Goal: Task Accomplishment & Management: Use online tool/utility

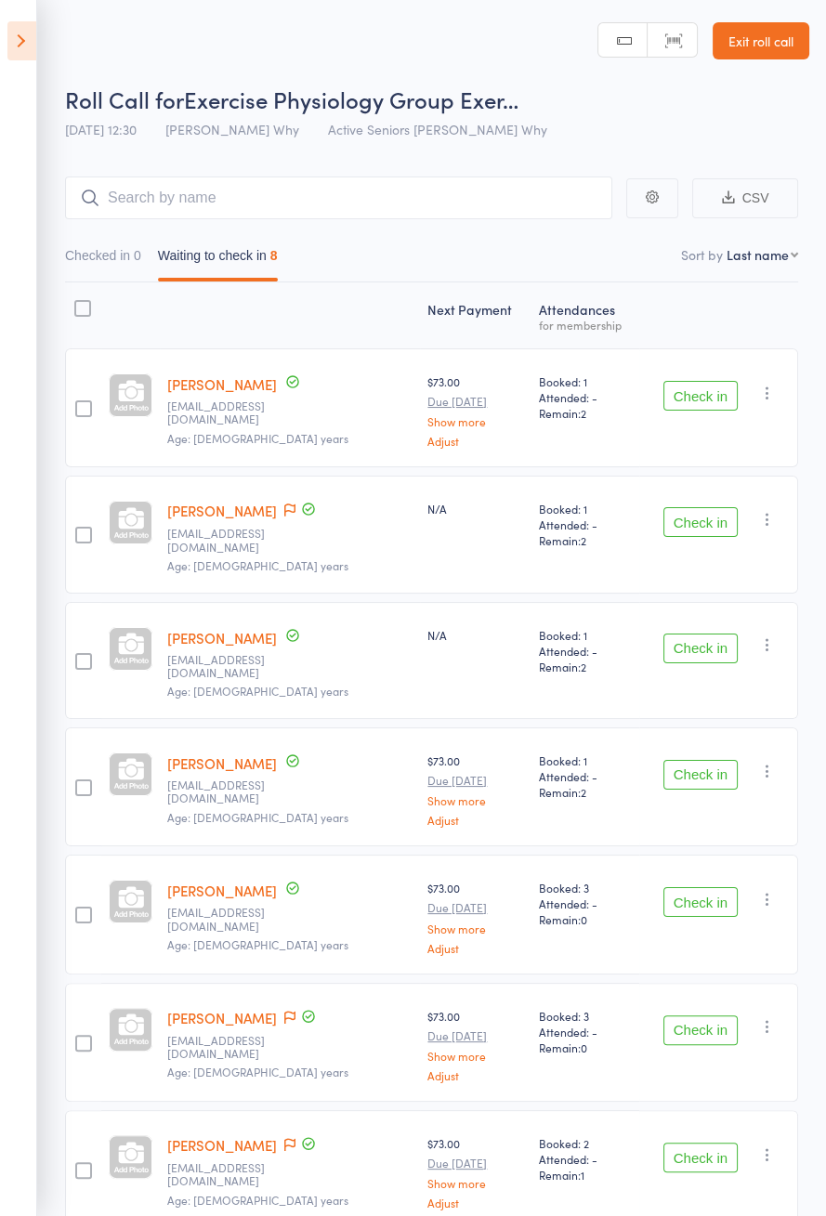
click at [716, 397] on button "Check in" at bounding box center [700, 396] width 74 height 30
click at [719, 392] on button "Check in" at bounding box center [700, 396] width 74 height 30
click at [683, 392] on button "Check in" at bounding box center [700, 396] width 74 height 30
click at [686, 387] on button "Check in" at bounding box center [700, 396] width 74 height 30
click at [692, 507] on button "Check in" at bounding box center [700, 522] width 74 height 30
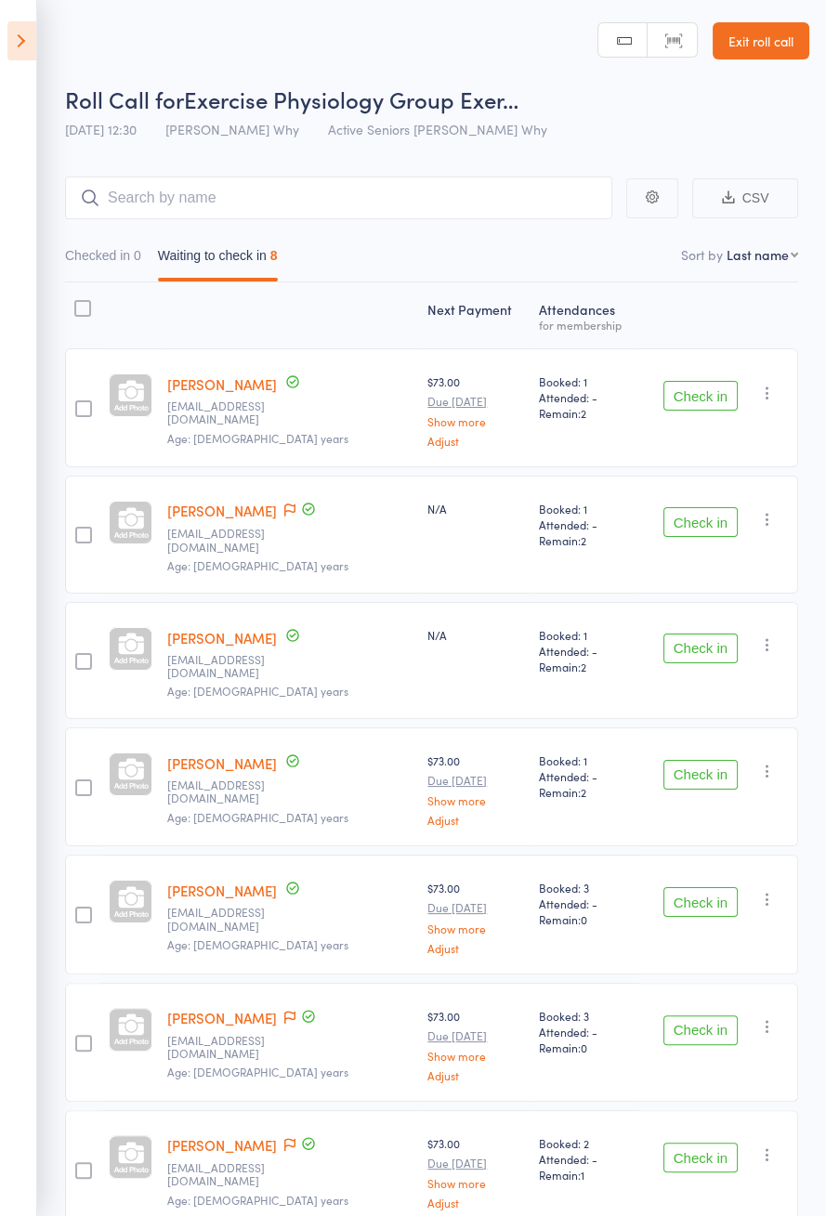
click at [692, 507] on button "Check in" at bounding box center [700, 522] width 74 height 30
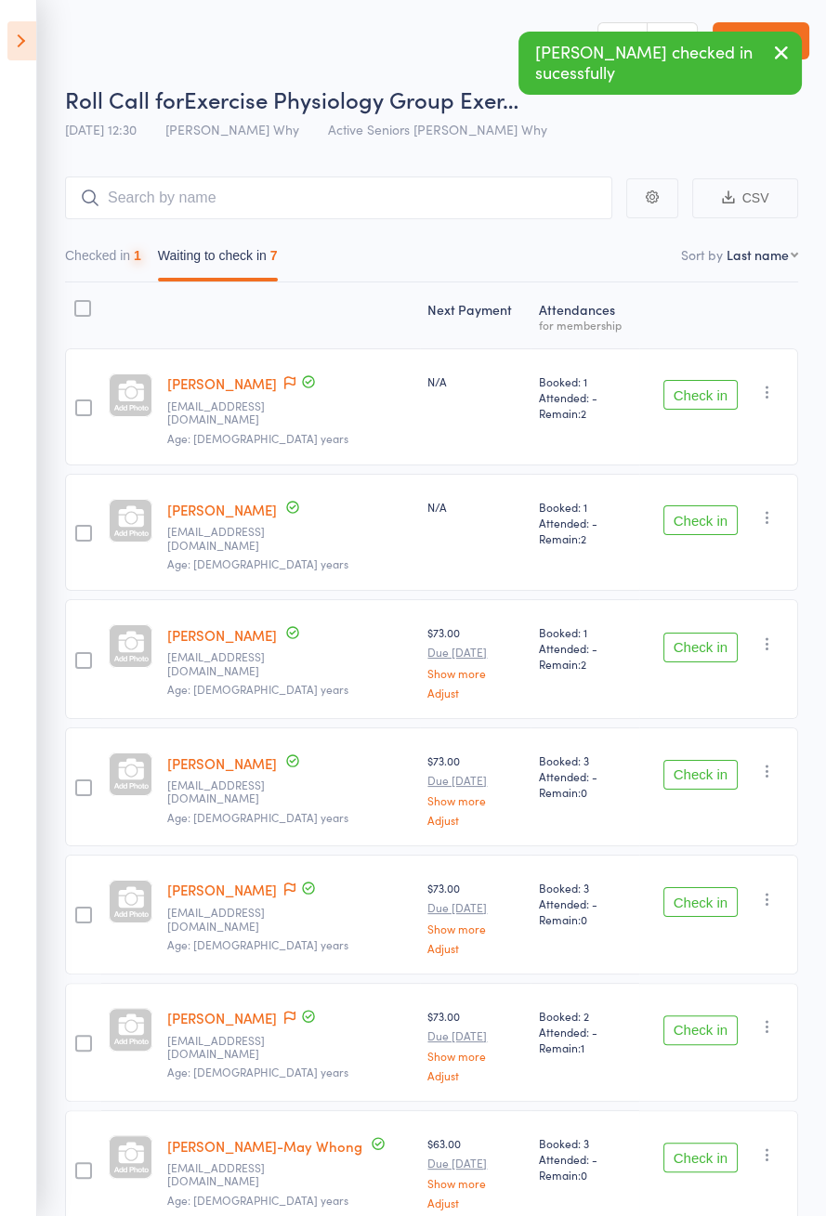
click at [695, 386] on button "Check in" at bounding box center [700, 395] width 74 height 30
click at [697, 382] on button "Check in" at bounding box center [700, 395] width 74 height 30
click at [694, 505] on button "Check in" at bounding box center [700, 520] width 74 height 30
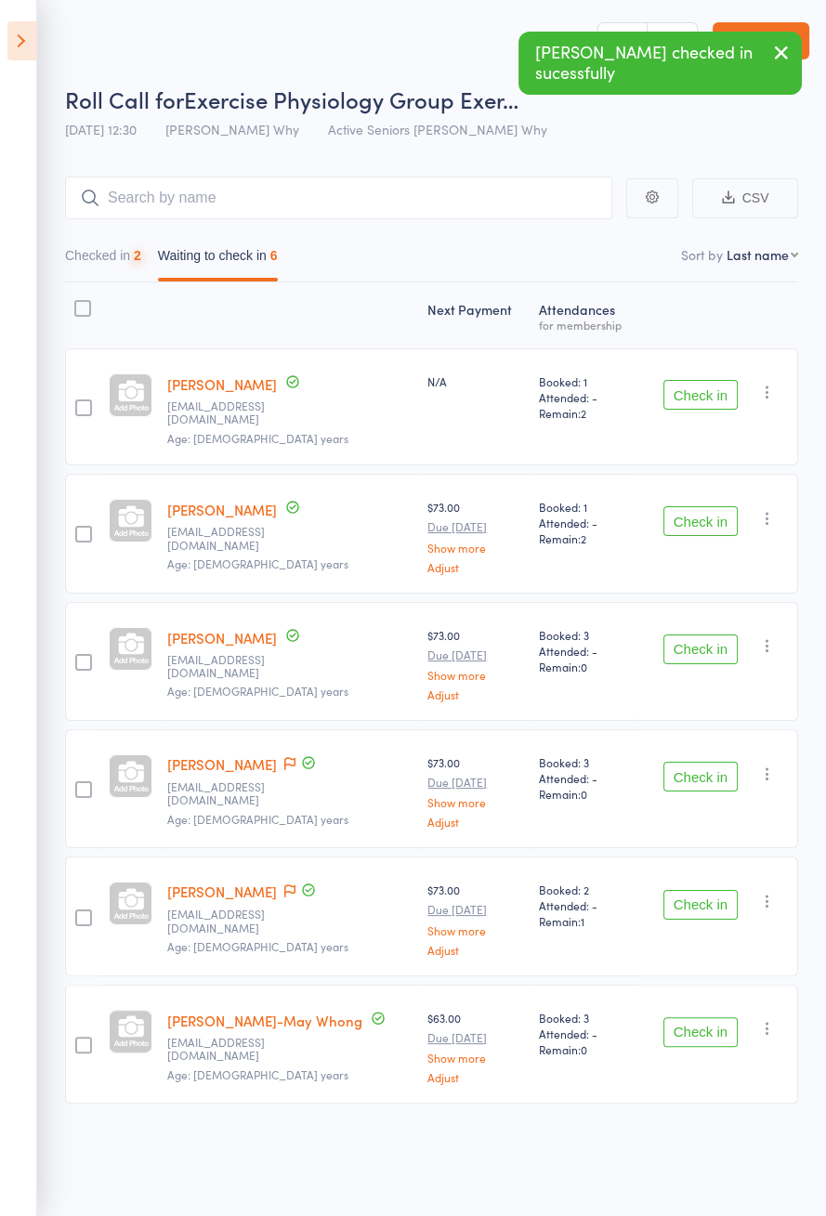
click at [687, 392] on button "Check in" at bounding box center [700, 395] width 74 height 30
click at [682, 394] on button "Check in" at bounding box center [700, 395] width 74 height 30
click at [682, 506] on button "Check in" at bounding box center [700, 521] width 74 height 30
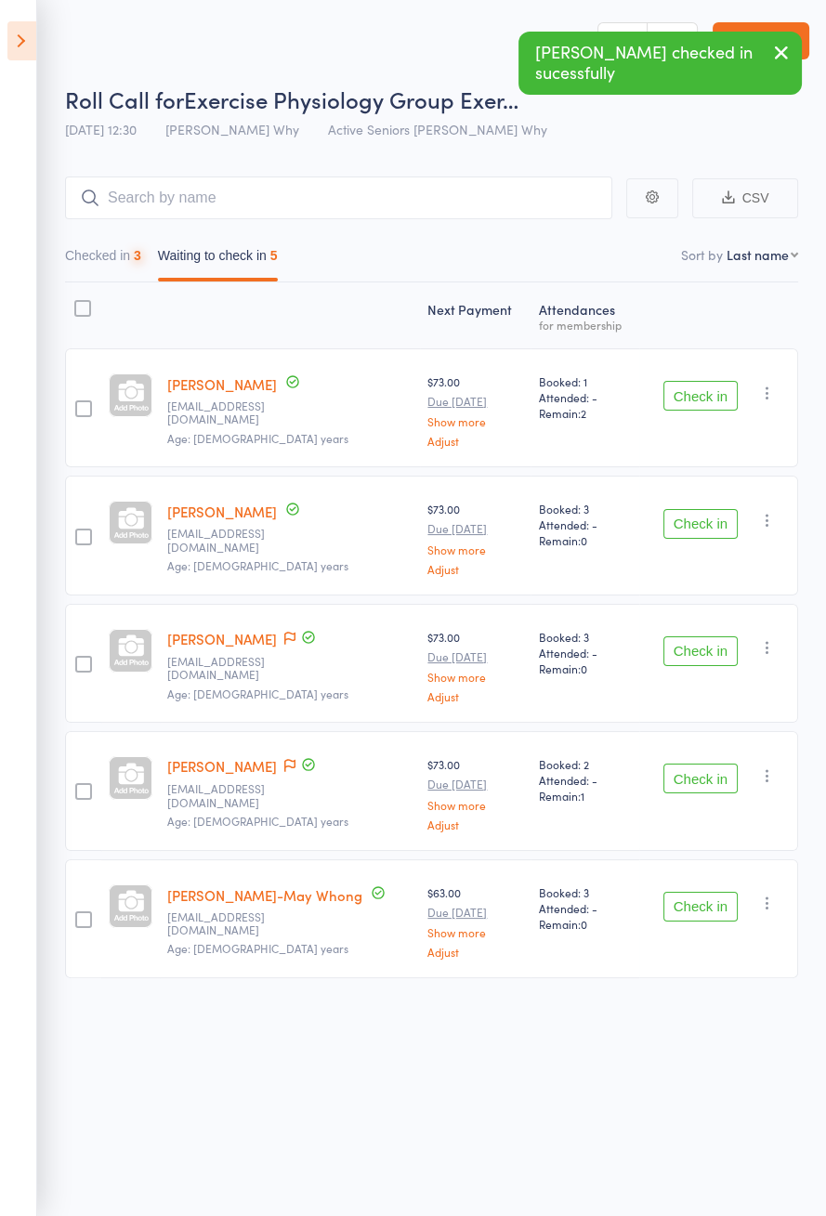
click at [682, 397] on button "Check in" at bounding box center [700, 396] width 74 height 30
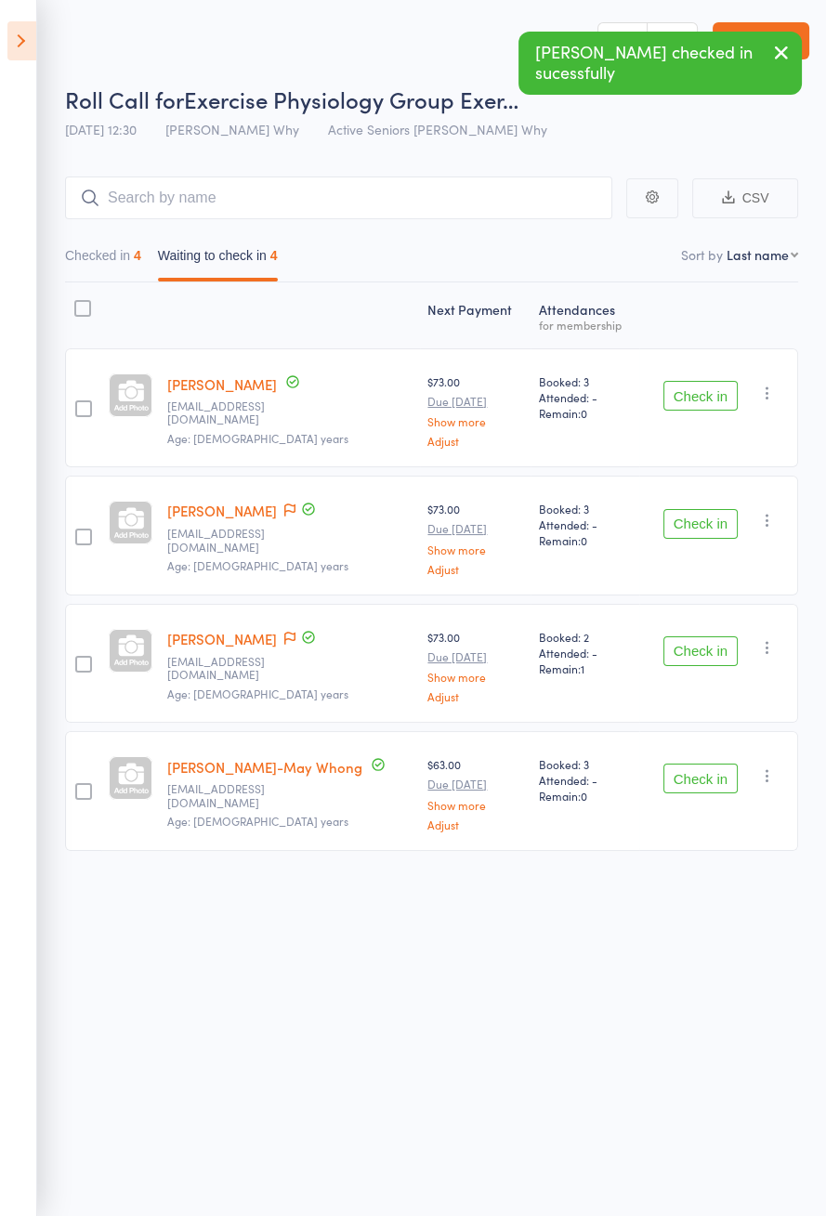
click at [284, 504] on icon at bounding box center [289, 510] width 11 height 13
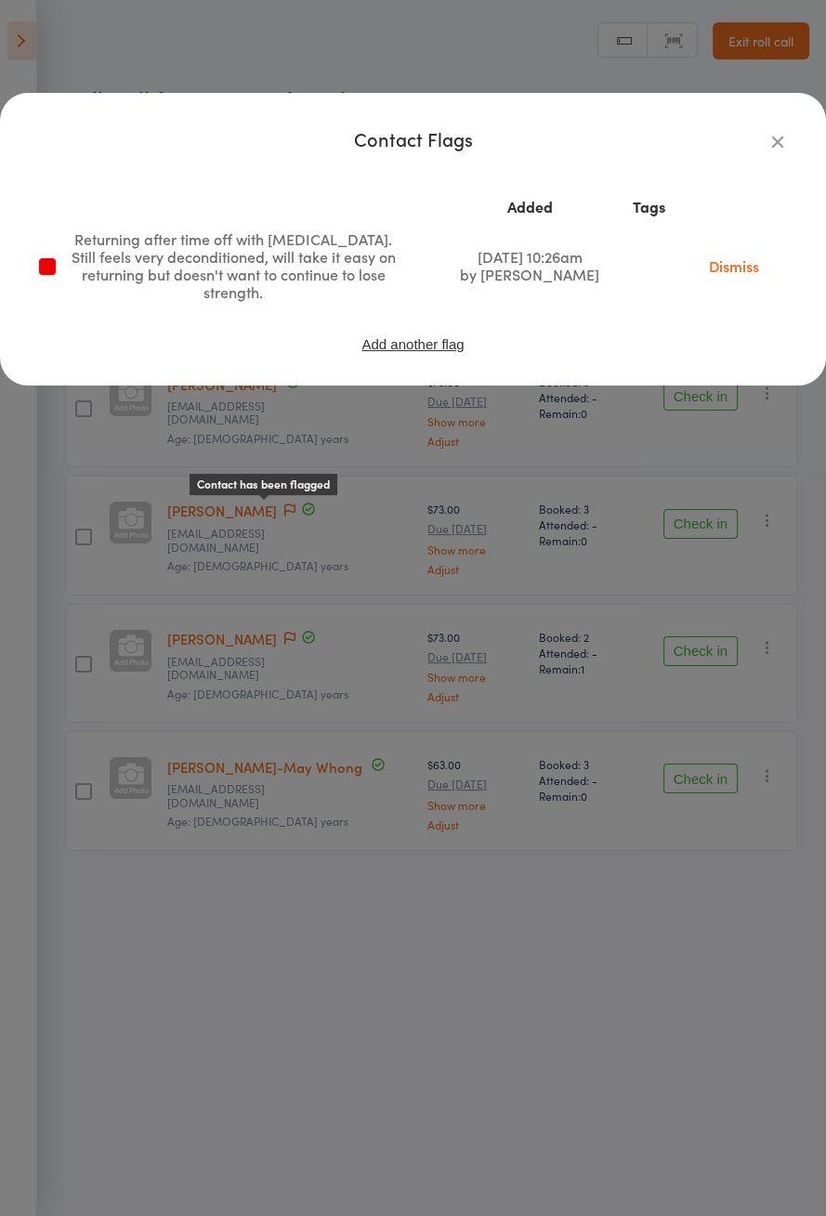
click at [609, 503] on div "Contact Flags Added Tags Returning after time off with [MEDICAL_DATA]. Still fe…" at bounding box center [413, 608] width 826 height 1216
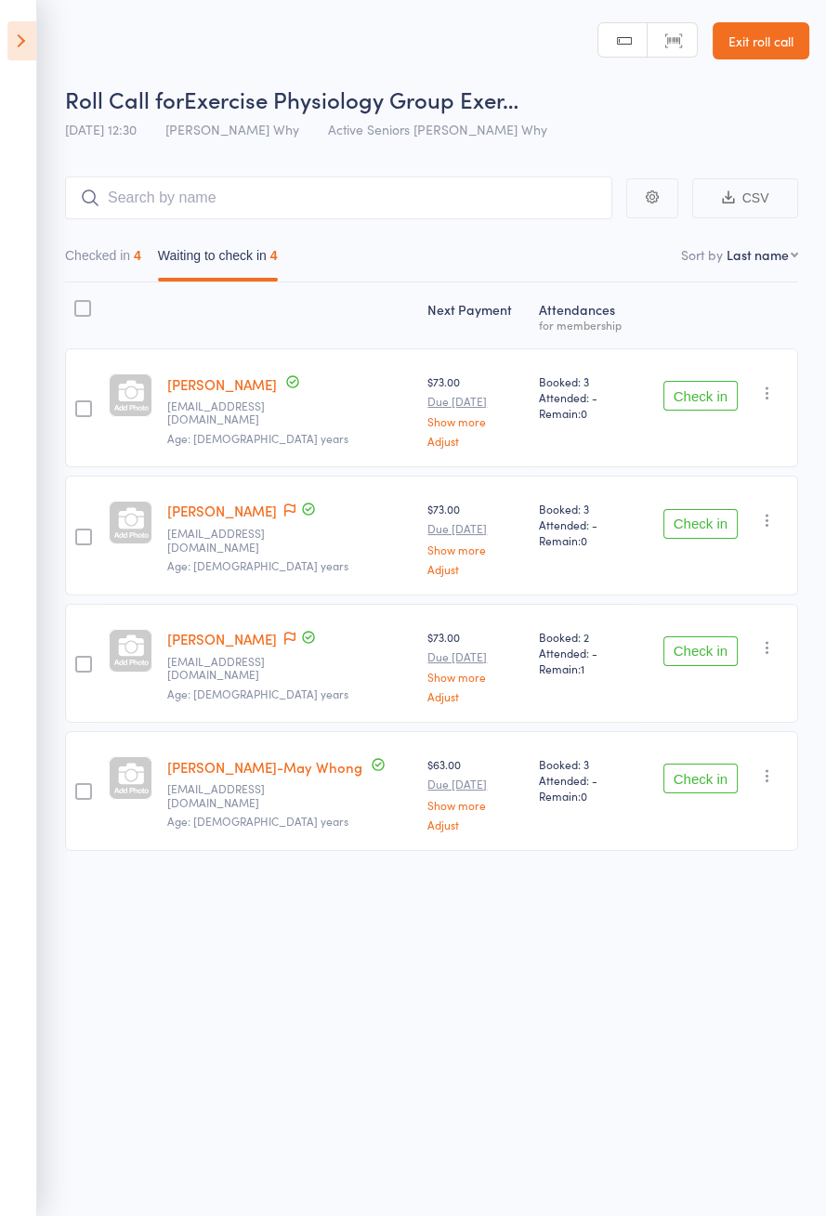
click at [724, 397] on button "Check in" at bounding box center [700, 396] width 74 height 30
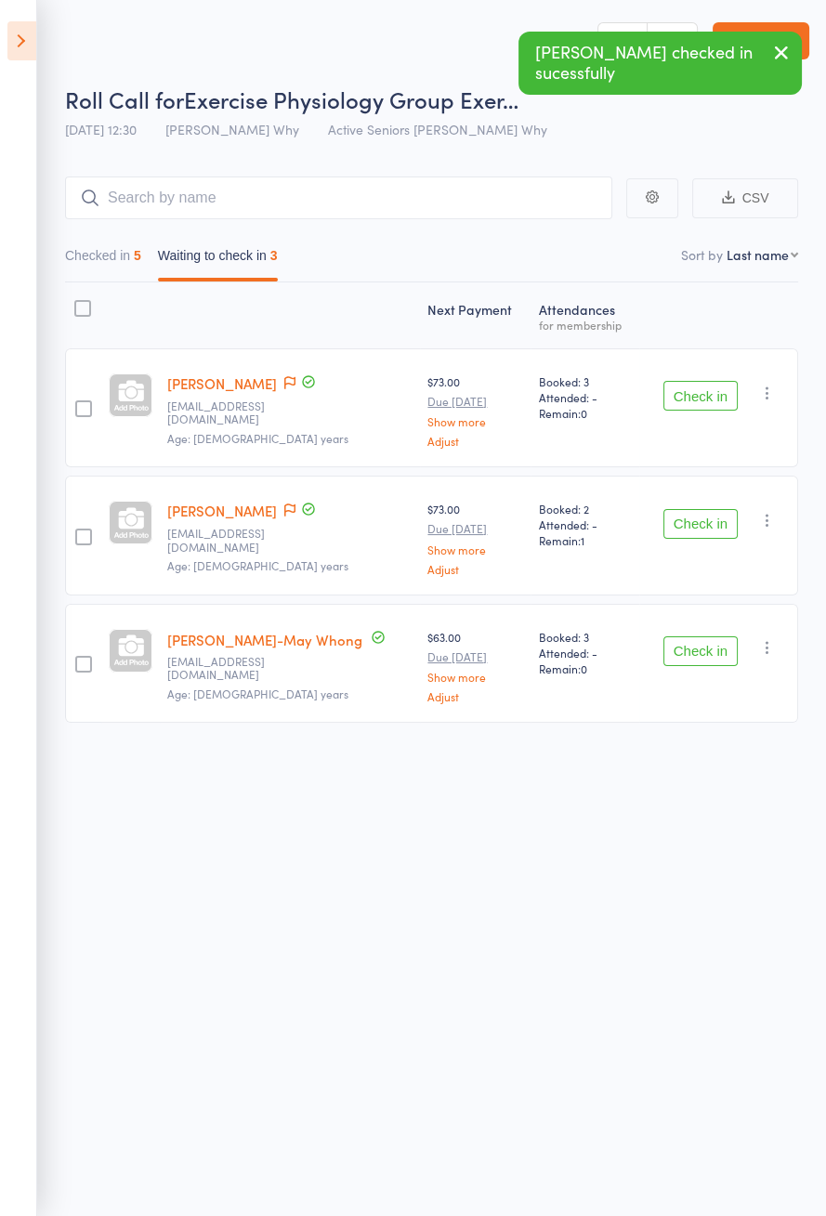
click at [295, 506] on icon at bounding box center [289, 509] width 11 height 13
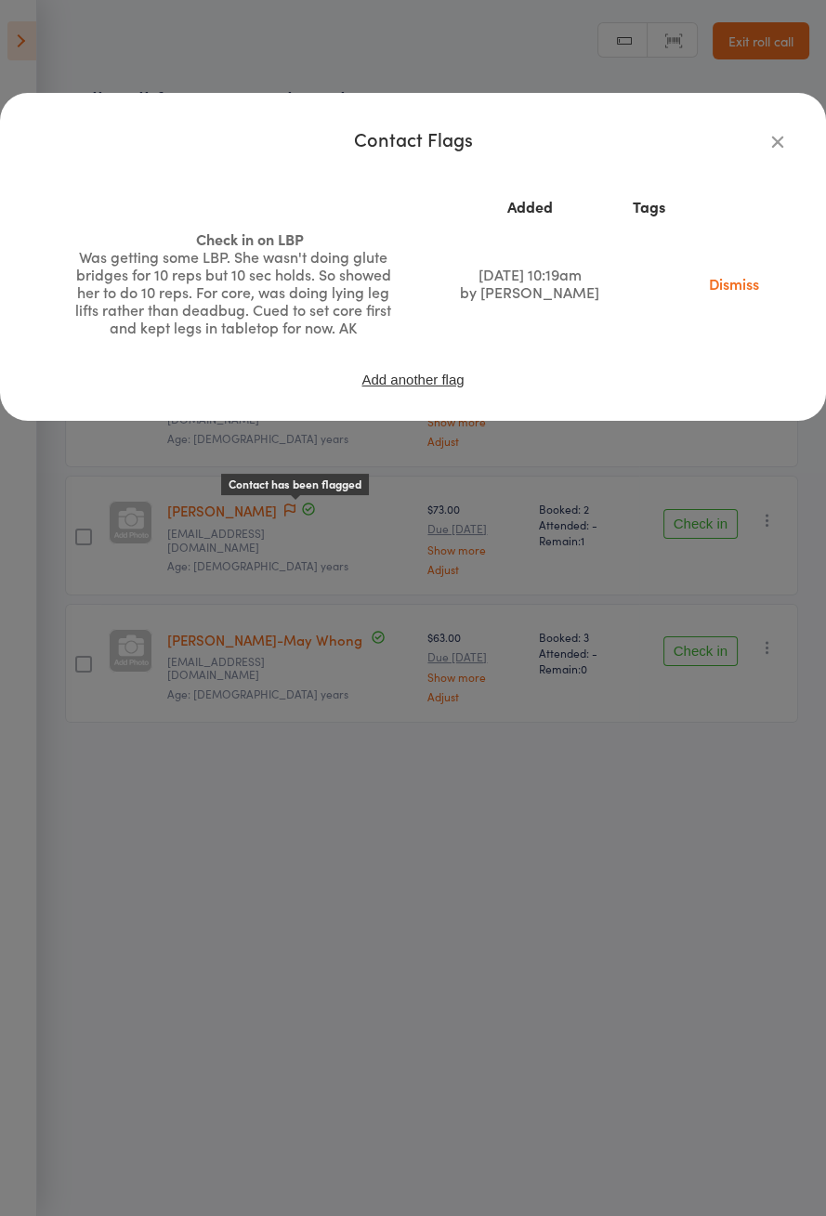
click at [690, 584] on div "Contact Flags Added Tags Check in on LBP Was getting some LBP. She wasn't doing…" at bounding box center [413, 608] width 826 height 1216
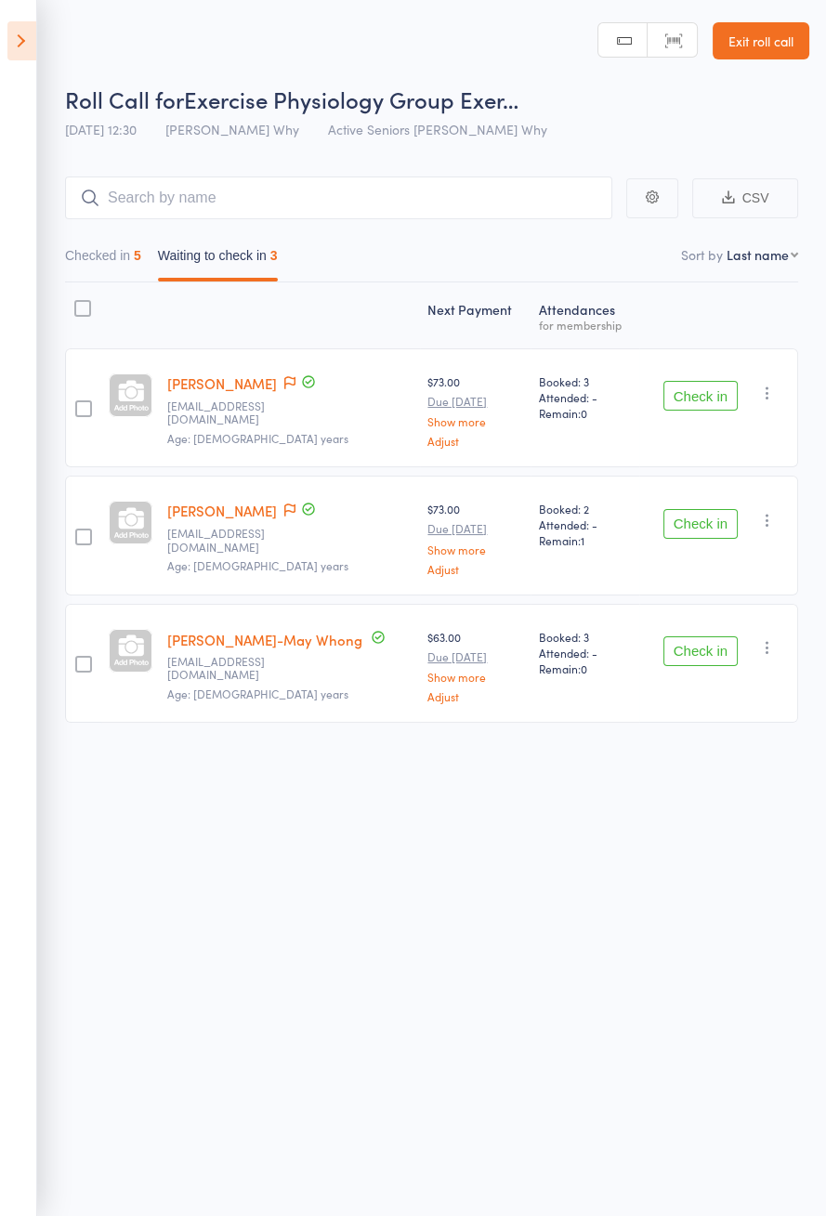
click at [698, 390] on button "Check in" at bounding box center [700, 396] width 74 height 30
click at [692, 387] on button "Check in" at bounding box center [700, 396] width 74 height 30
click at [694, 396] on button "Check in" at bounding box center [700, 396] width 74 height 30
click at [683, 509] on button "Check in" at bounding box center [700, 524] width 74 height 30
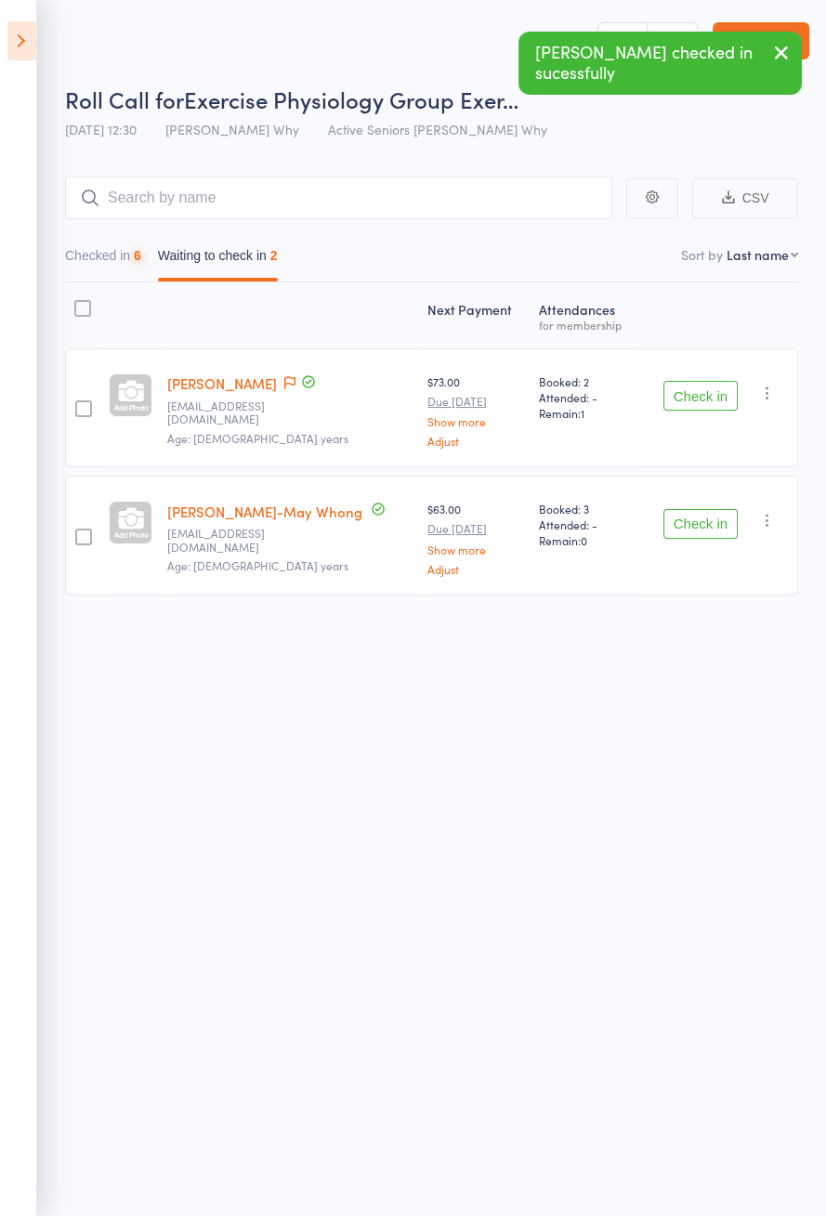
click at [683, 399] on button "Check in" at bounding box center [700, 396] width 74 height 30
click at [685, 409] on button "Check in" at bounding box center [700, 396] width 74 height 30
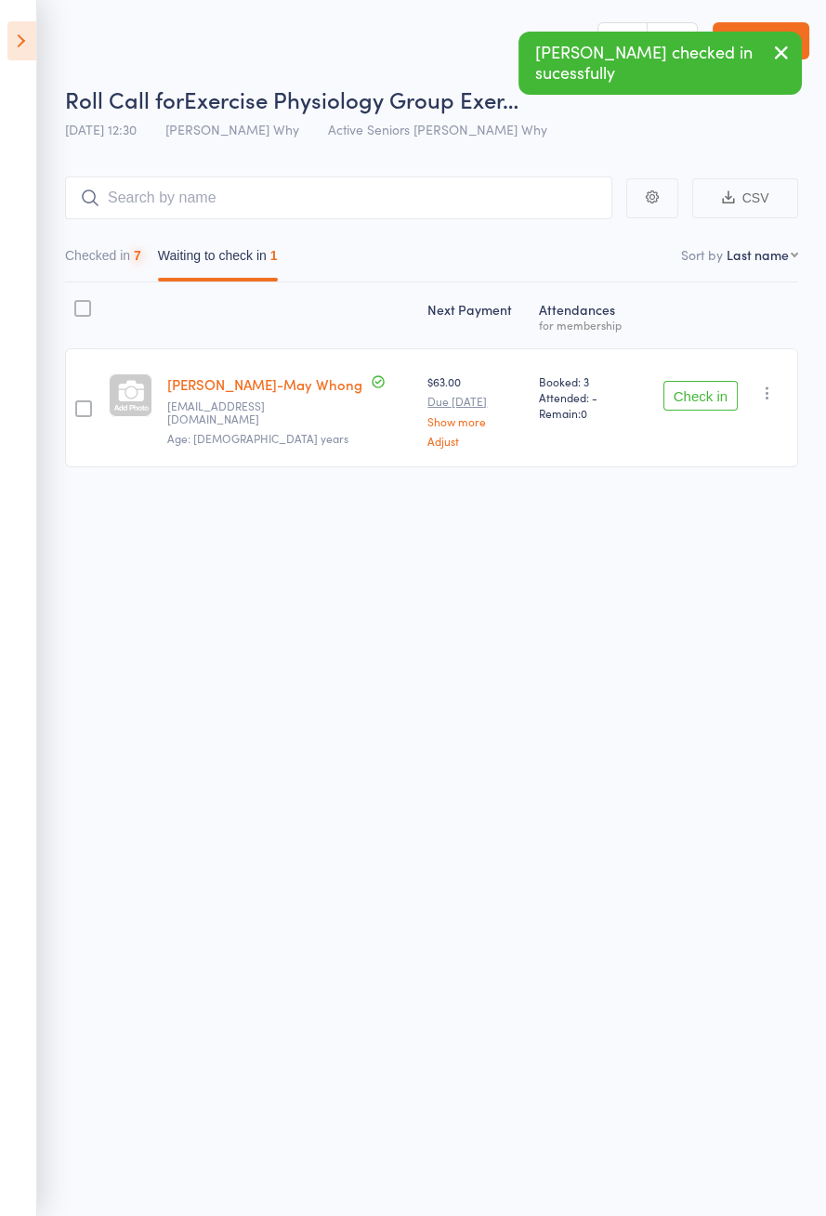
click at [684, 409] on button "Check in" at bounding box center [700, 396] width 74 height 30
click at [687, 400] on button "Check in" at bounding box center [700, 396] width 74 height 30
click at [684, 406] on button "Check in" at bounding box center [700, 396] width 74 height 30
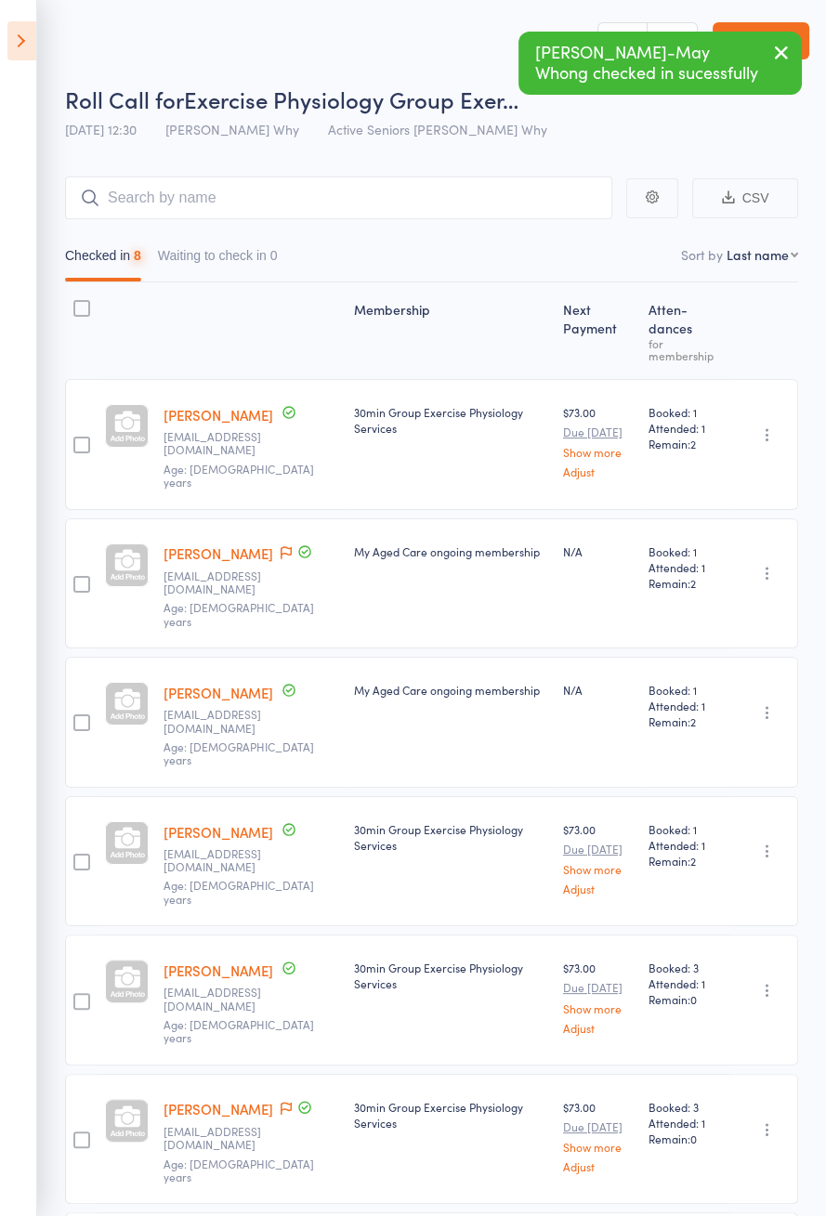
click at [685, 430] on div "Booked: 1 Attended: 1 Remain: 2" at bounding box center [685, 444] width 89 height 131
click at [688, 435] on div "Booked: 1 Attended: 1 Remain: 2" at bounding box center [685, 444] width 89 height 131
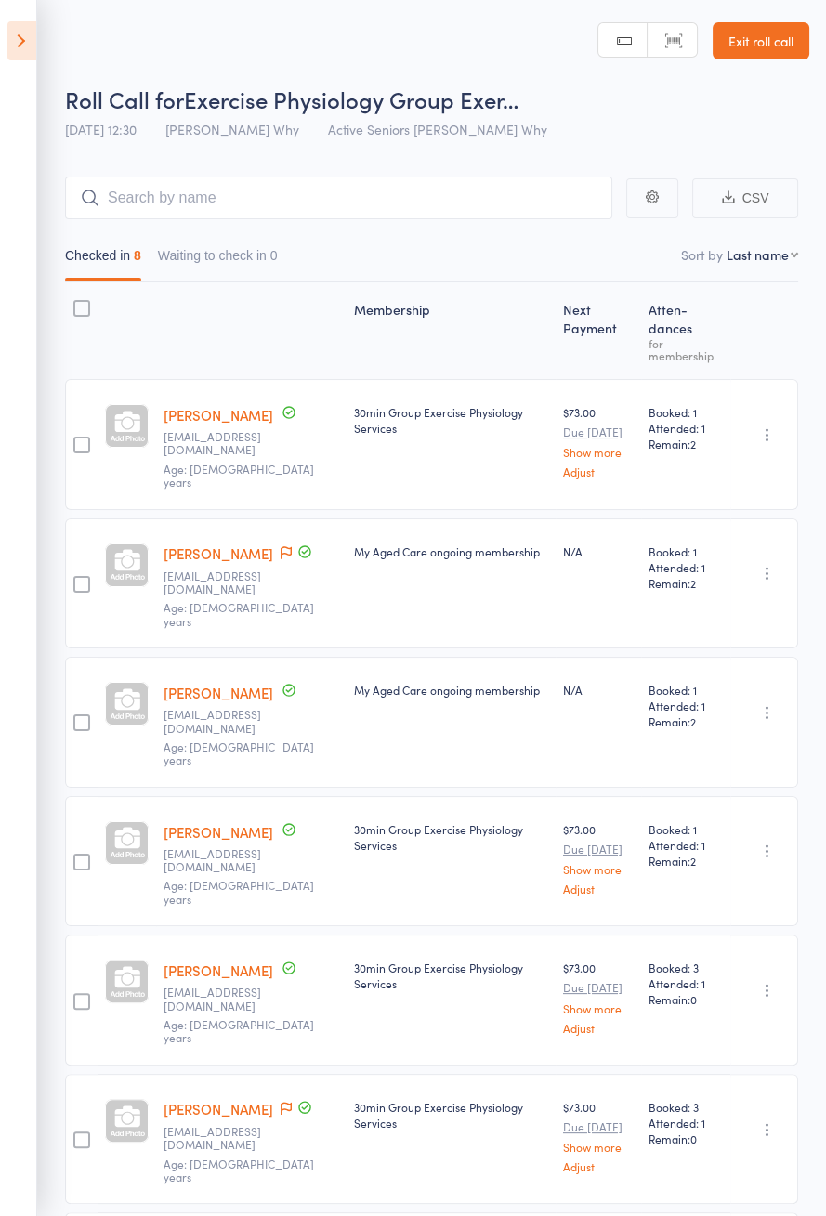
scroll to position [119, 0]
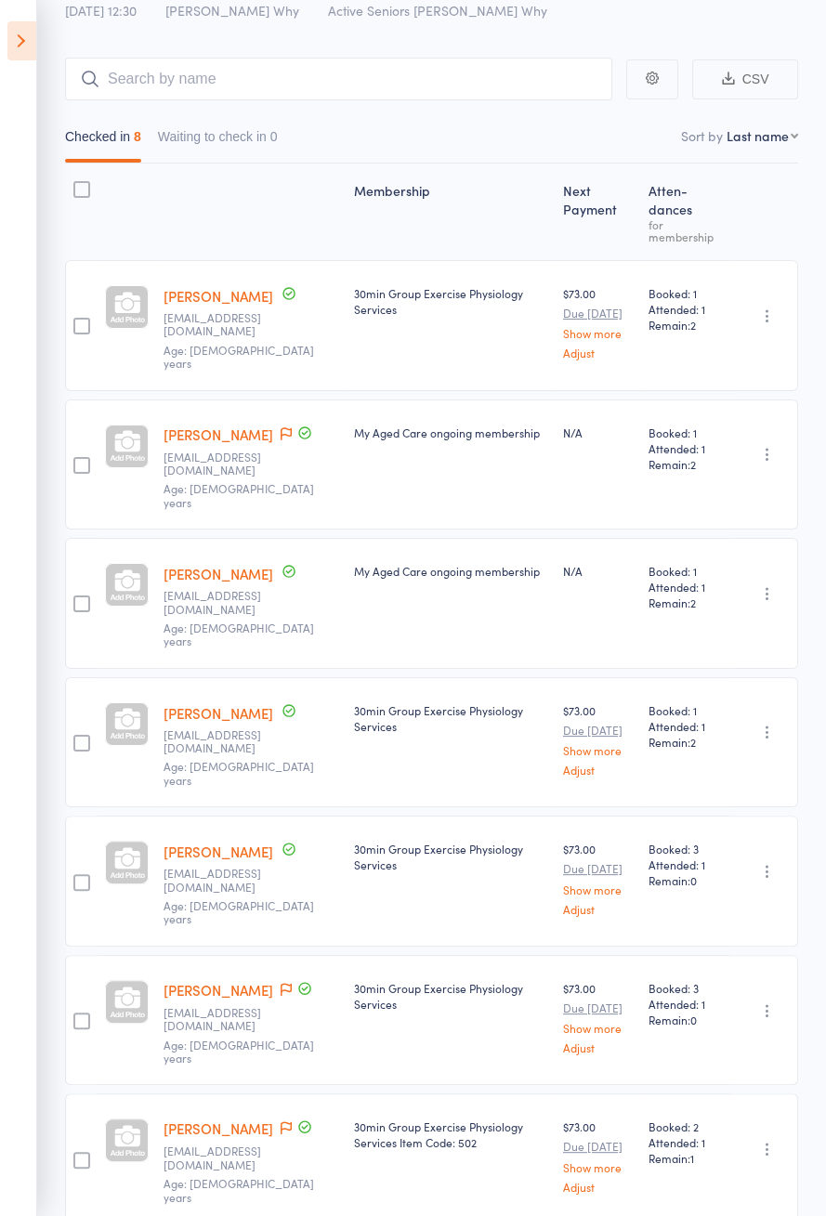
click at [296, 980] on icon at bounding box center [304, 988] width 17 height 17
click at [280, 982] on icon at bounding box center [285, 988] width 11 height 13
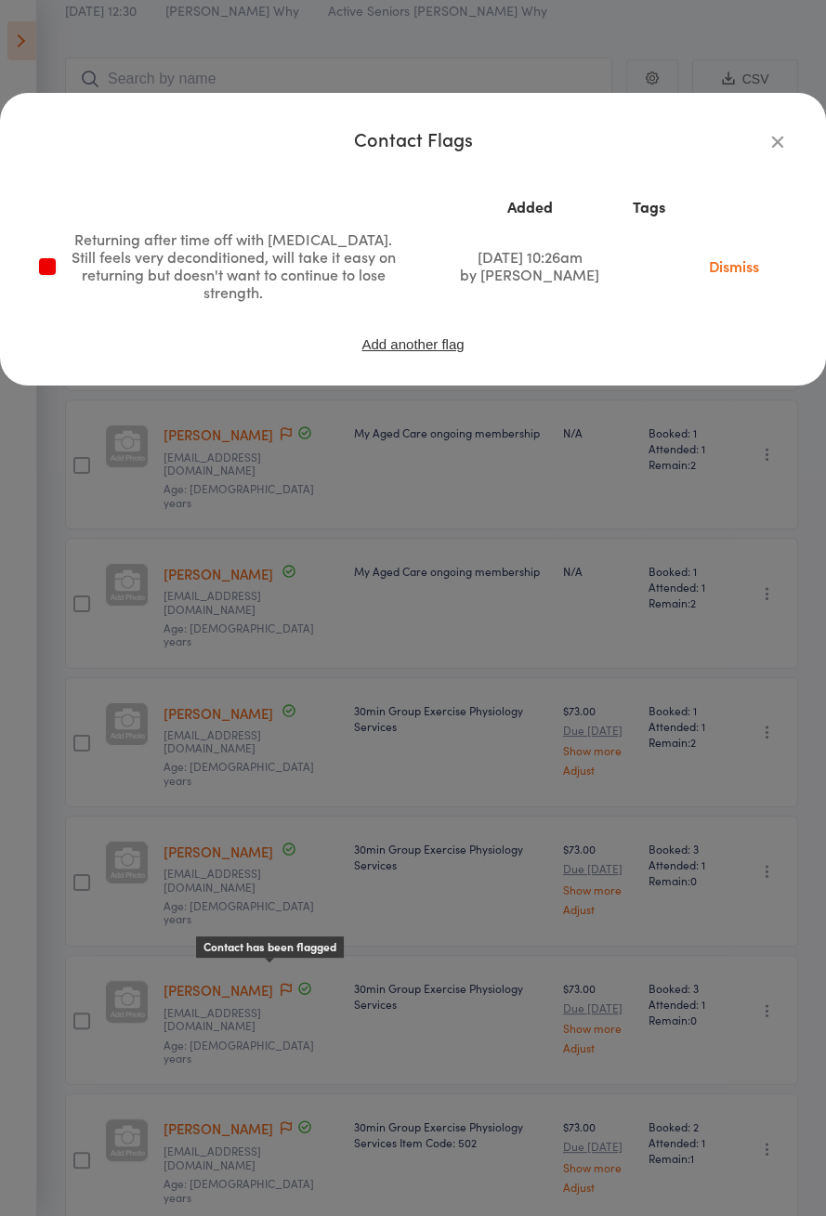
click at [270, 951] on div "Contact Flags Added Tags Returning after time off with [MEDICAL_DATA]. Still fe…" at bounding box center [413, 608] width 826 height 1216
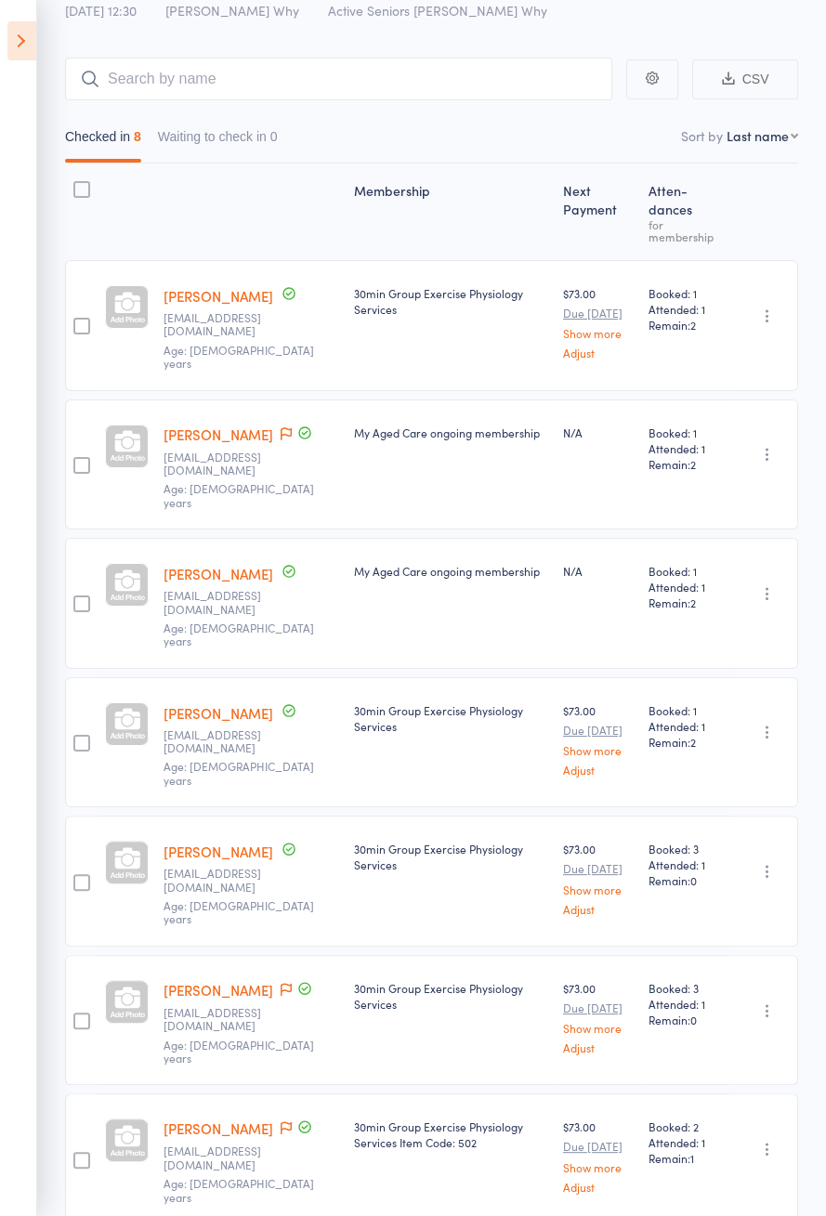
click at [280, 1121] on icon at bounding box center [285, 1127] width 11 height 13
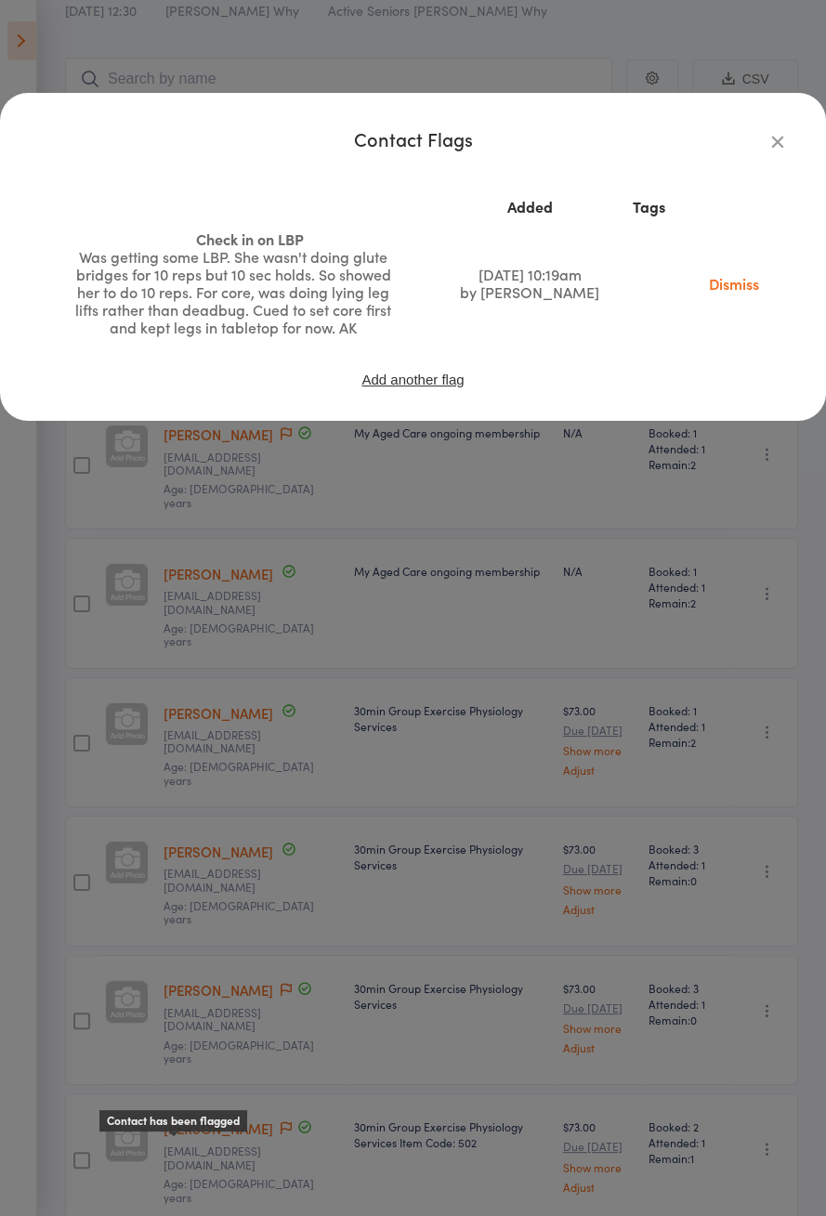
click at [725, 289] on link "Dismiss" at bounding box center [734, 283] width 78 height 20
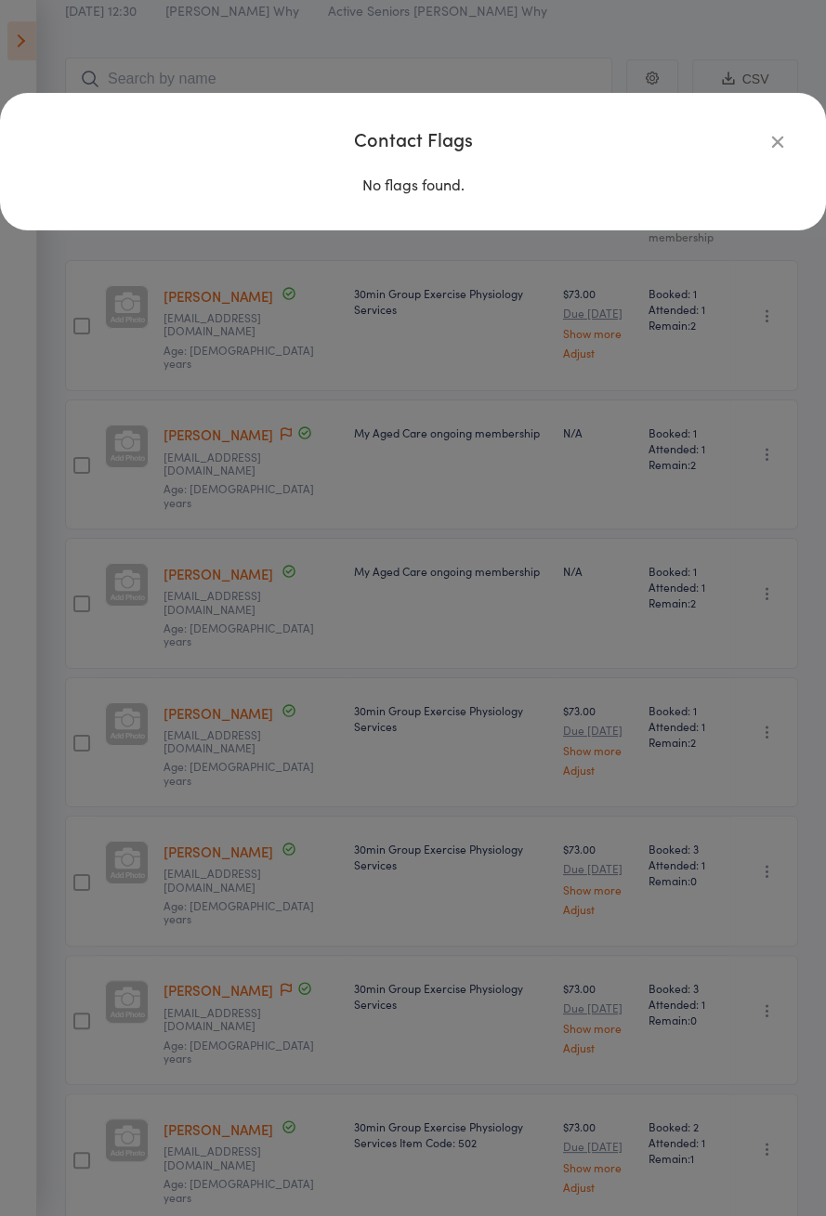
click at [364, 775] on div "Contact Flags No flags found." at bounding box center [413, 608] width 826 height 1216
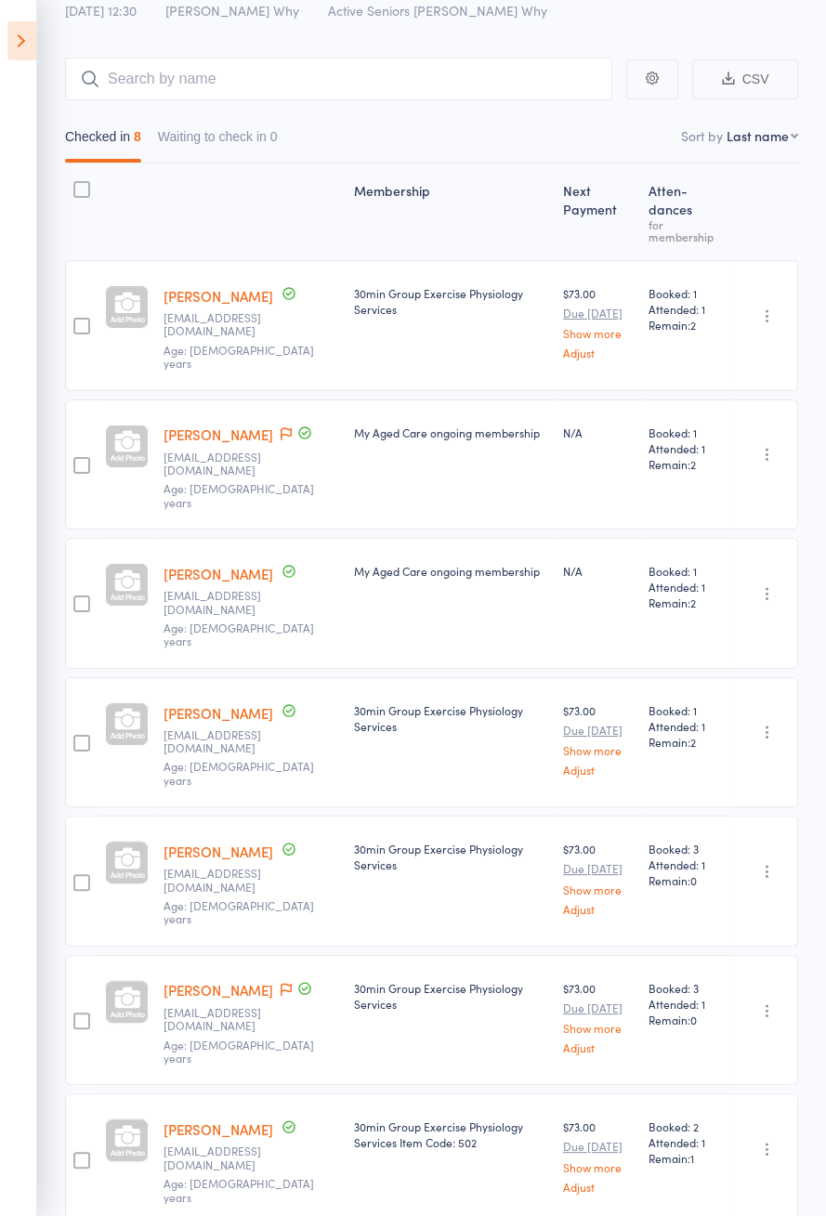
click at [15, 40] on icon at bounding box center [21, 40] width 29 height 39
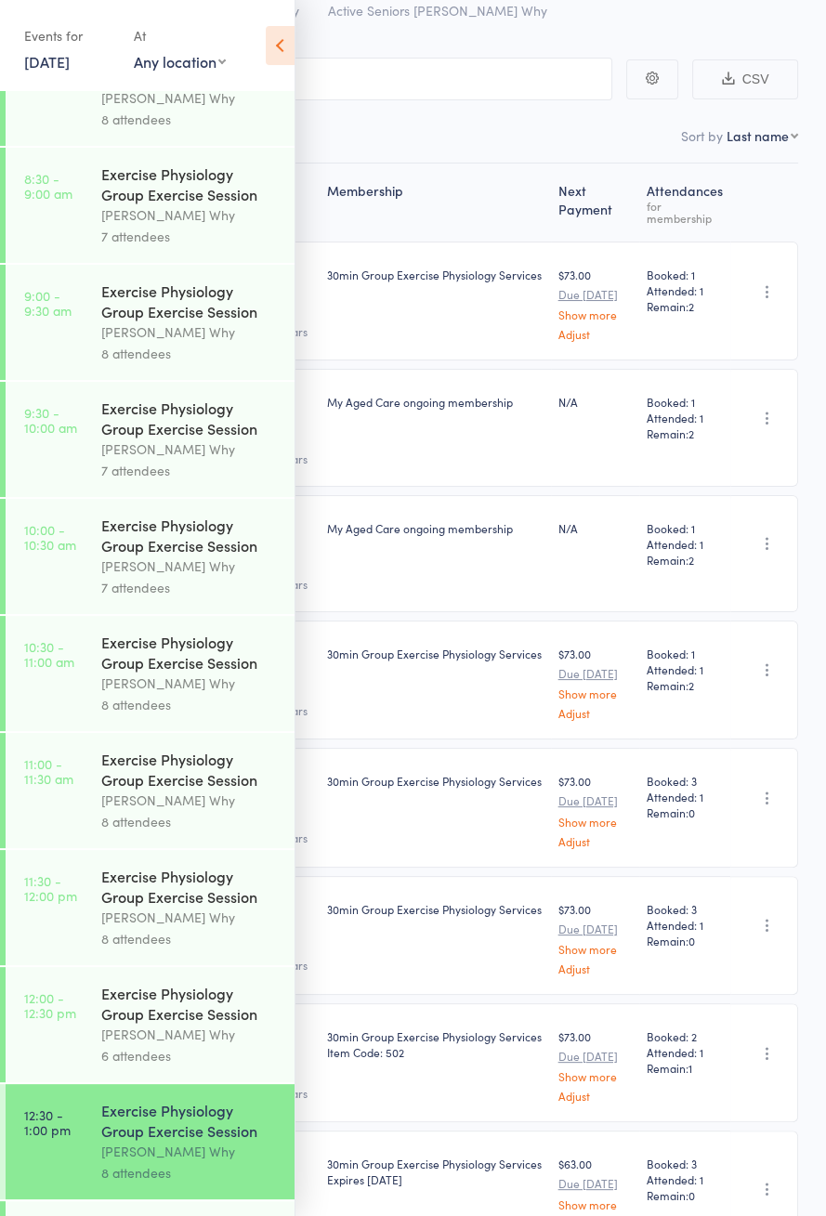
scroll to position [926, 0]
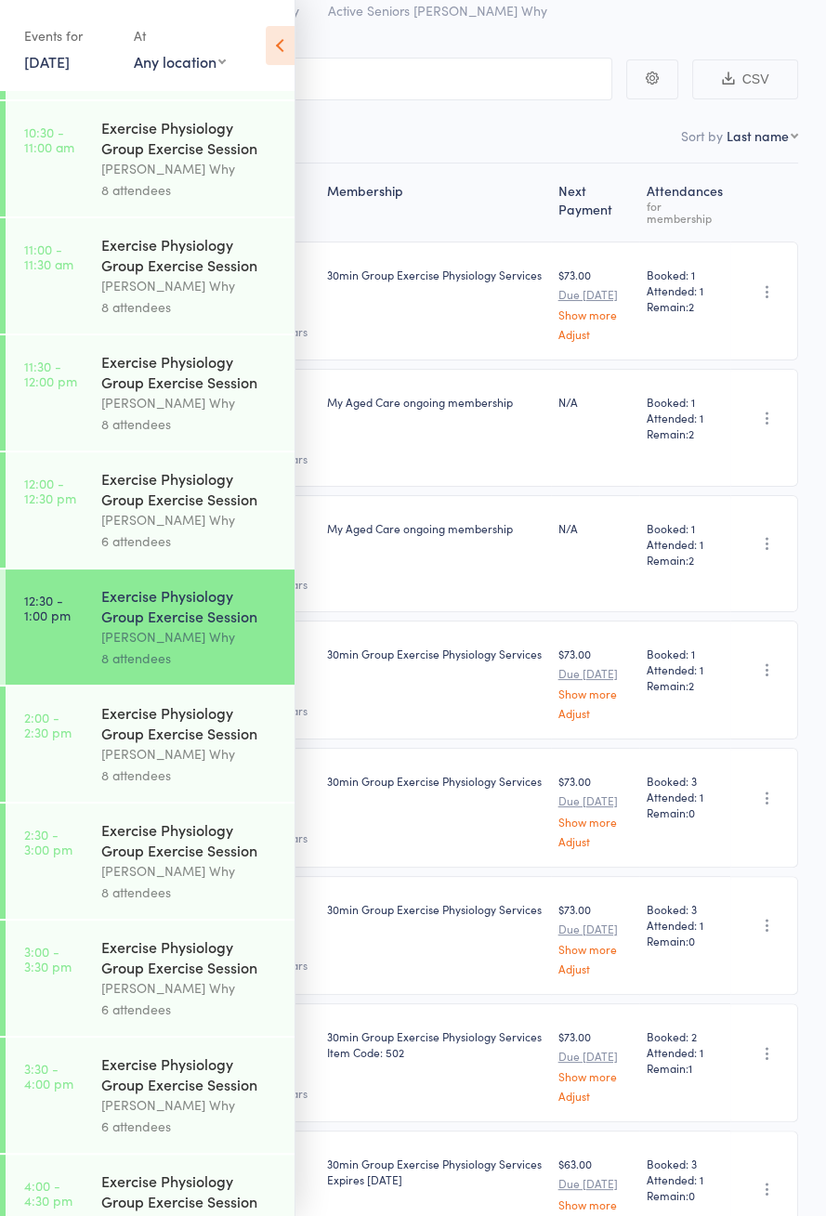
click at [45, 739] on time "2:00 - 2:30 pm" at bounding box center [47, 724] width 47 height 30
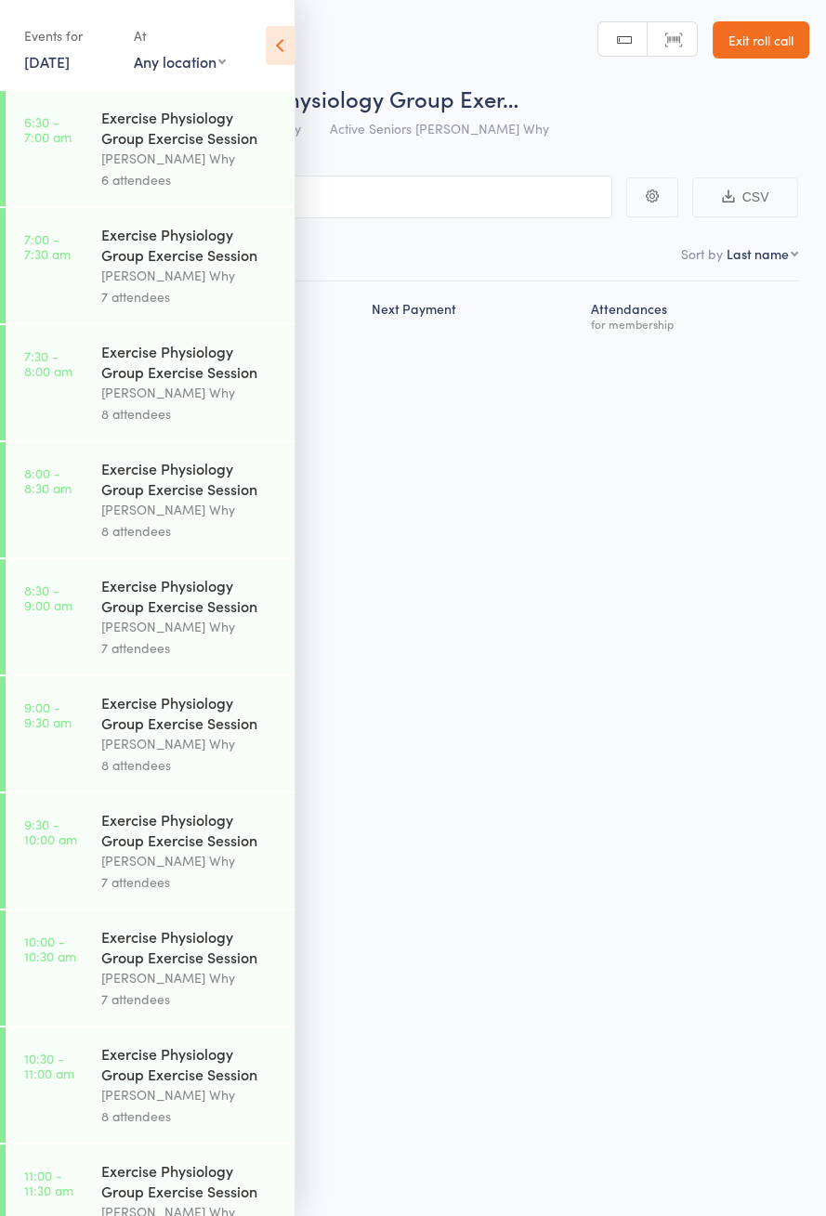
click at [287, 50] on icon at bounding box center [280, 45] width 29 height 39
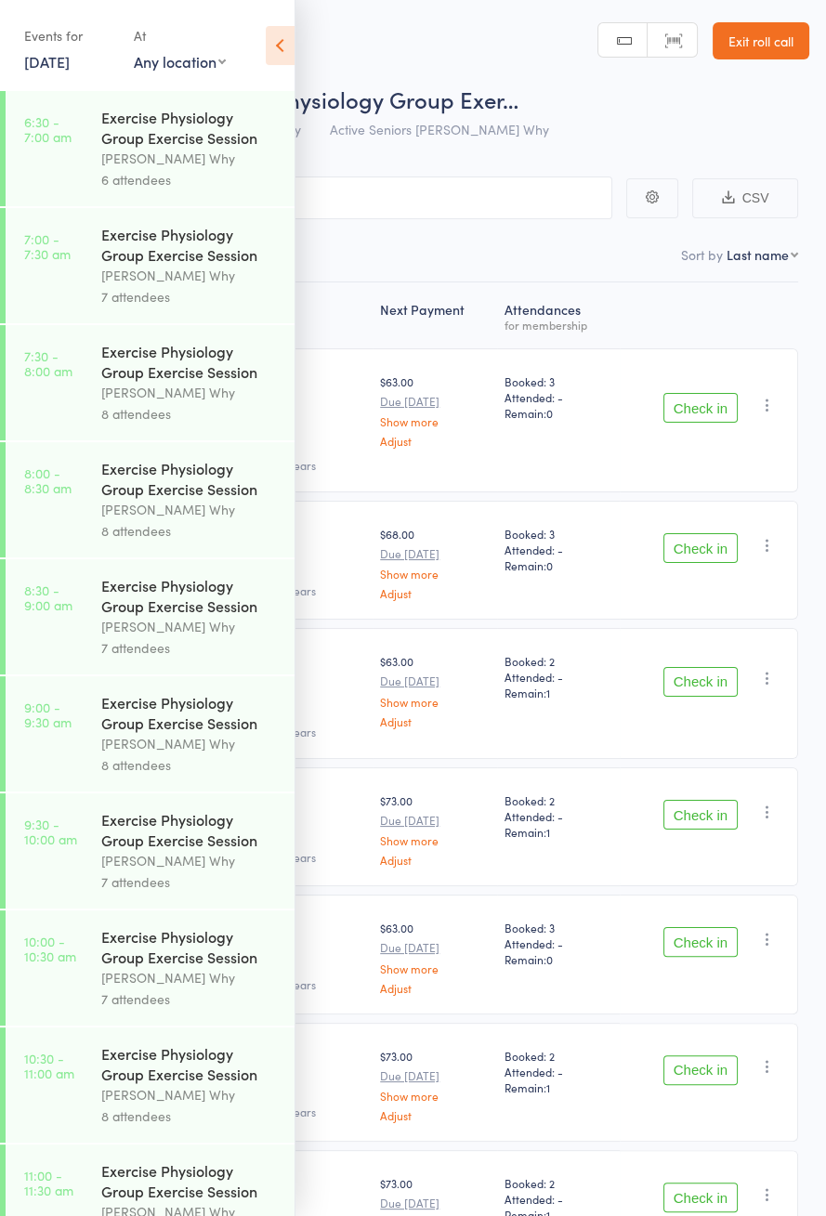
click at [279, 52] on icon at bounding box center [280, 45] width 29 height 39
